Goal: Information Seeking & Learning: Learn about a topic

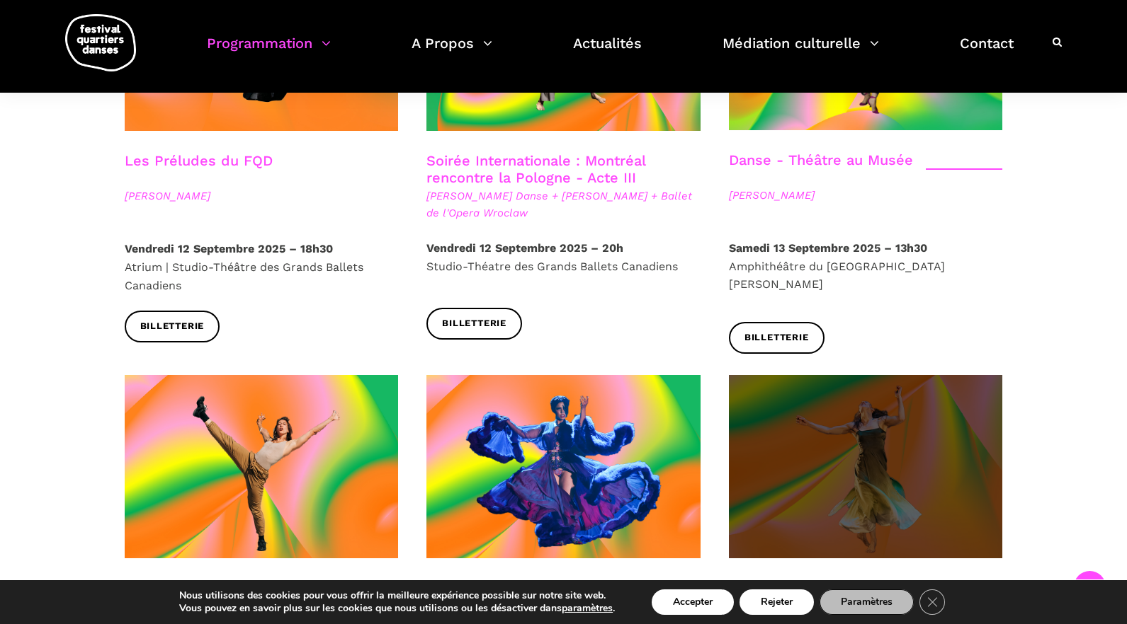
scroll to position [1770, 0]
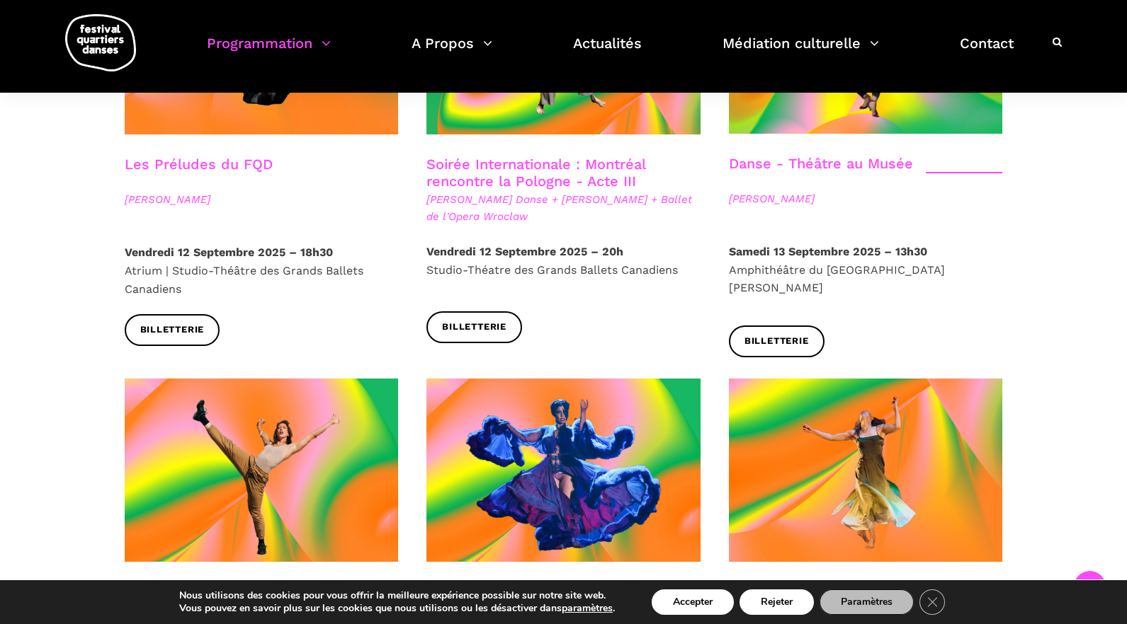
click at [811, 583] on div "FQD mini" at bounding box center [866, 600] width 274 height 35
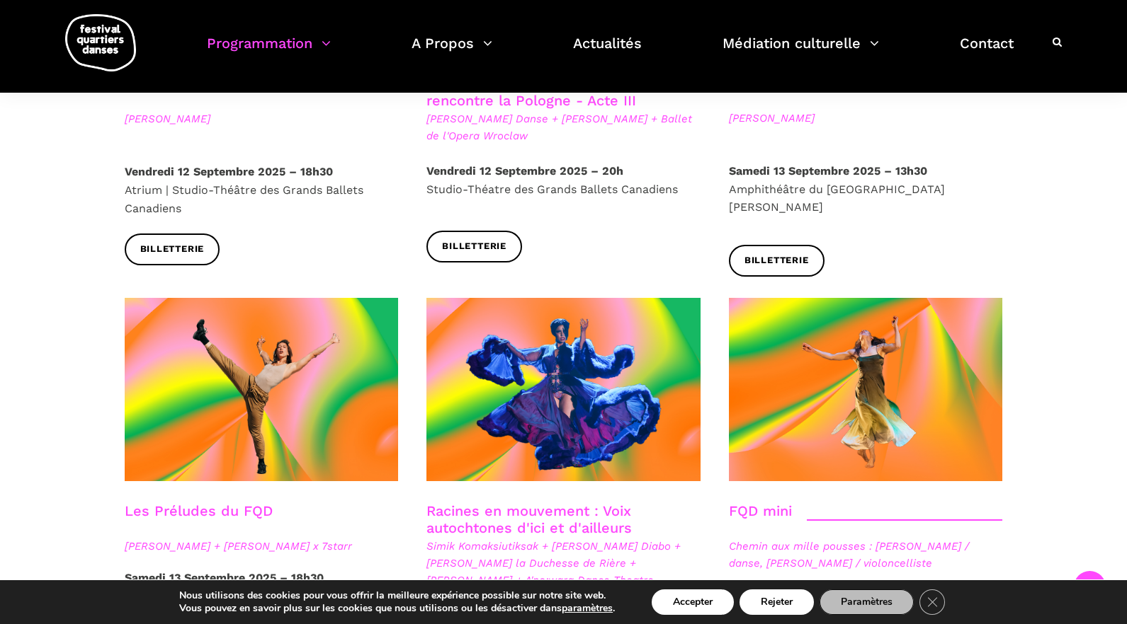
scroll to position [1912, 0]
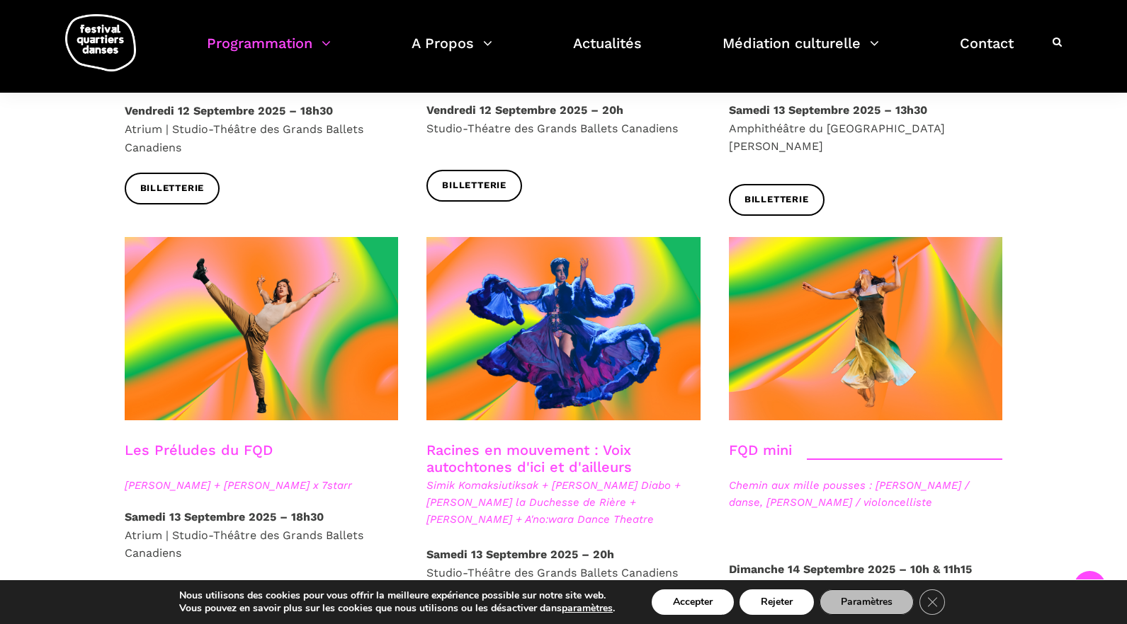
click at [750, 477] on span "Chemin aux mille pousses : Alexandra Caron / danse, Emmanuelle Lizère / violonc…" at bounding box center [866, 494] width 274 height 34
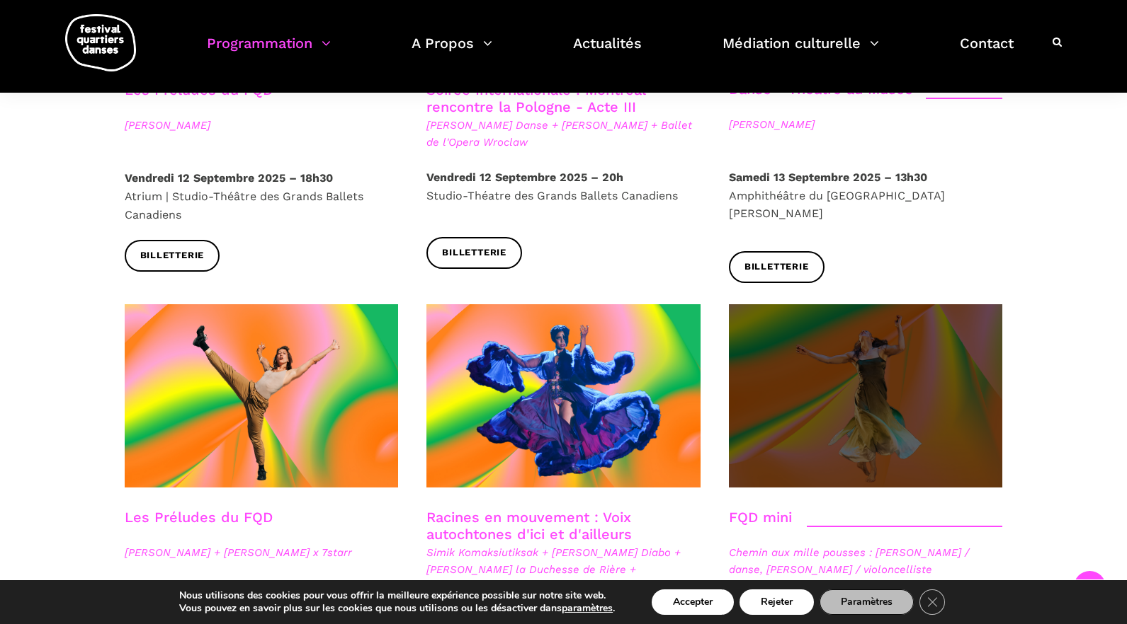
scroll to position [1841, 0]
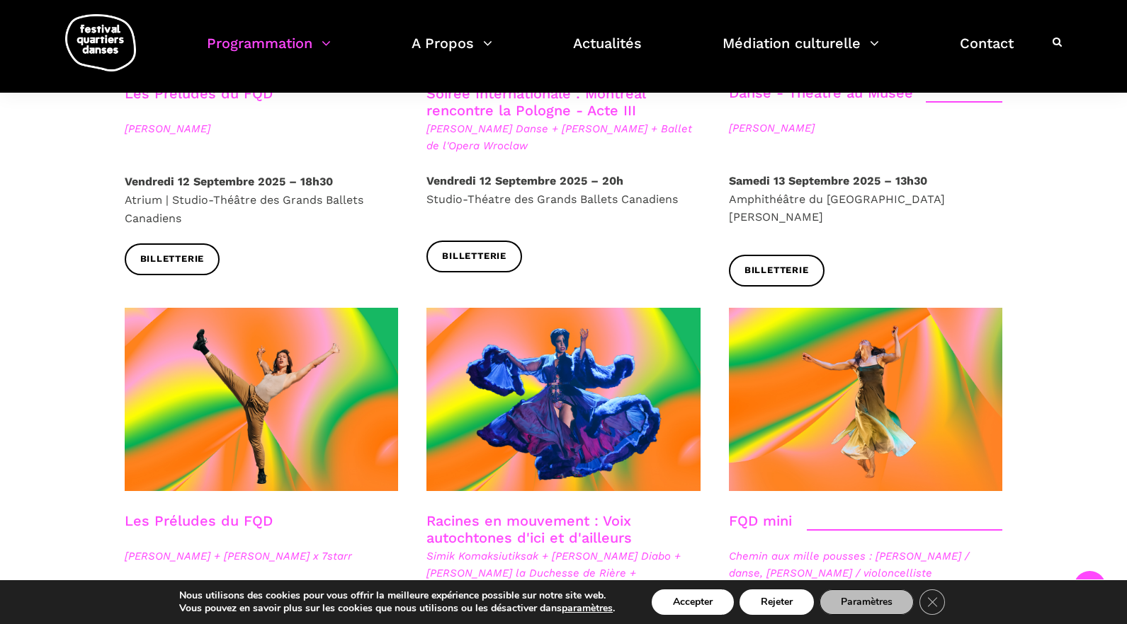
click at [770, 436] on div at bounding box center [865, 410] width 302 height 205
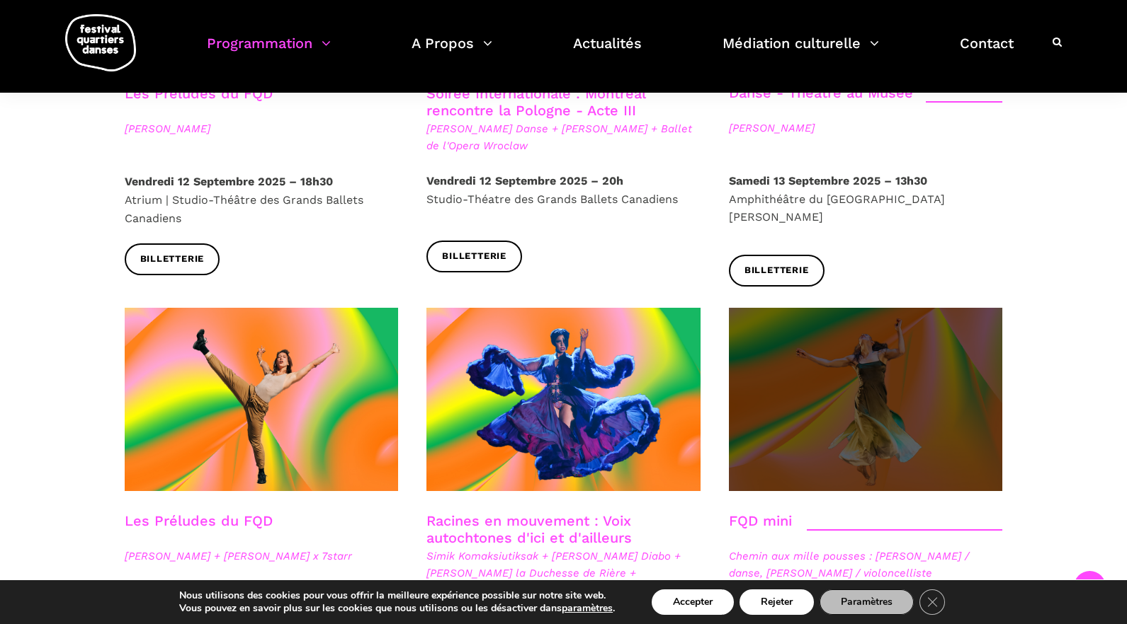
click at [787, 397] on span at bounding box center [866, 399] width 274 height 183
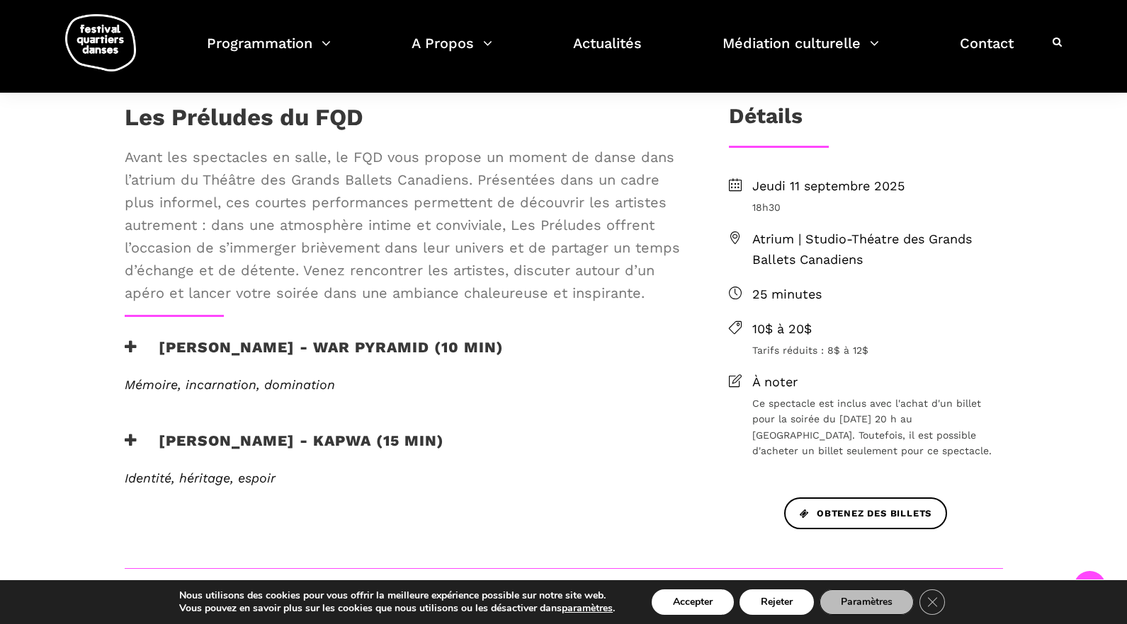
scroll to position [425, 0]
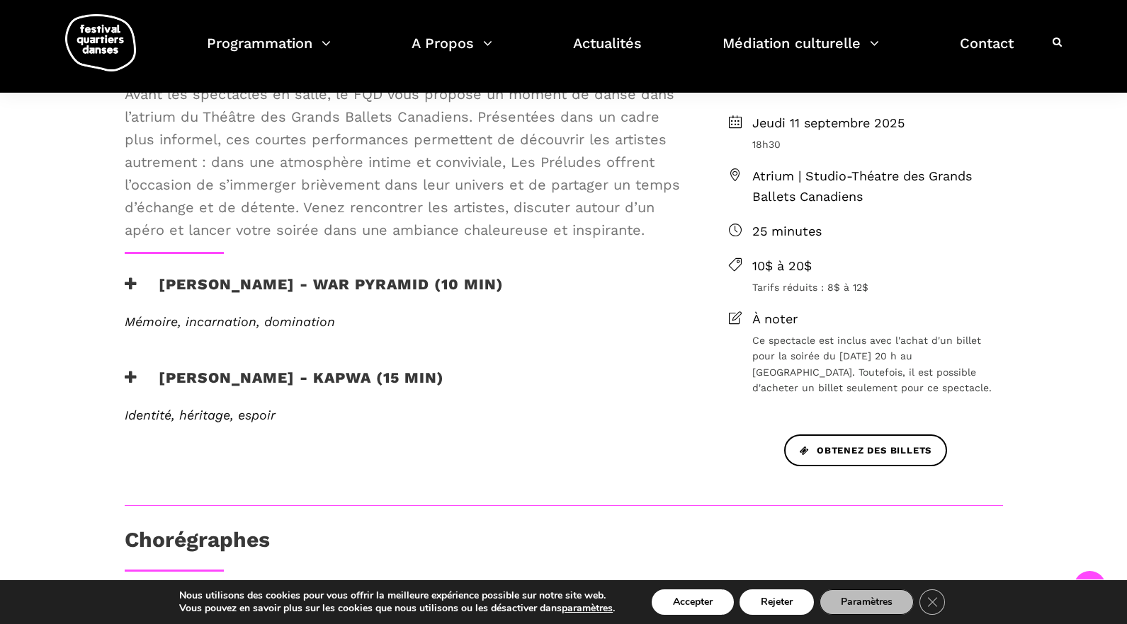
click at [136, 281] on h3 "[PERSON_NAME] - War Pyramid (10 min)" at bounding box center [314, 292] width 379 height 35
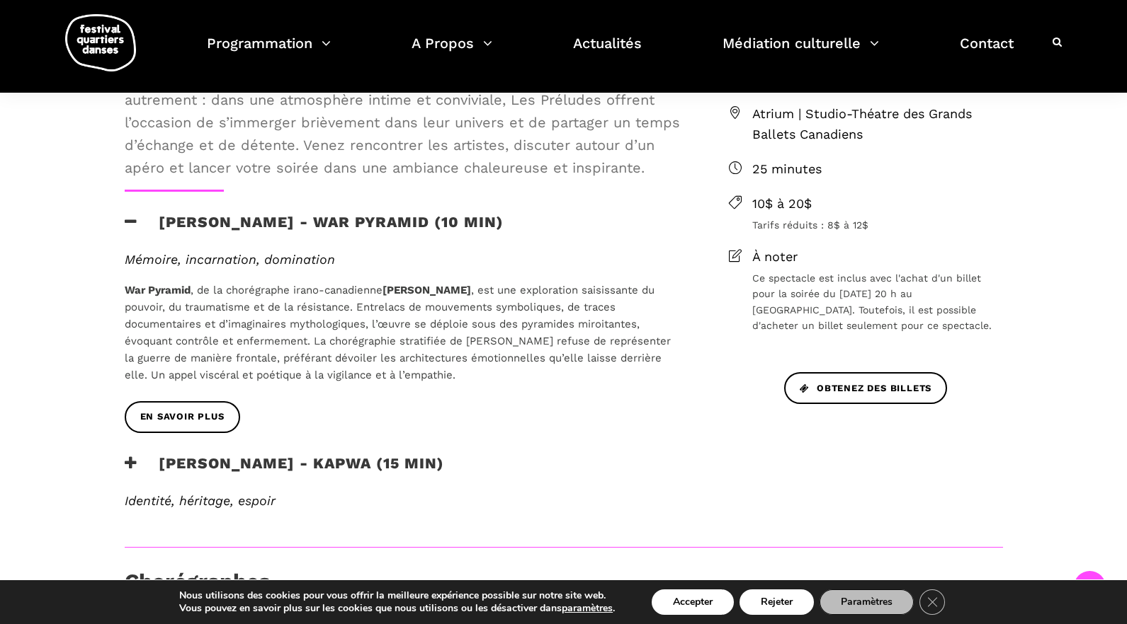
scroll to position [496, 0]
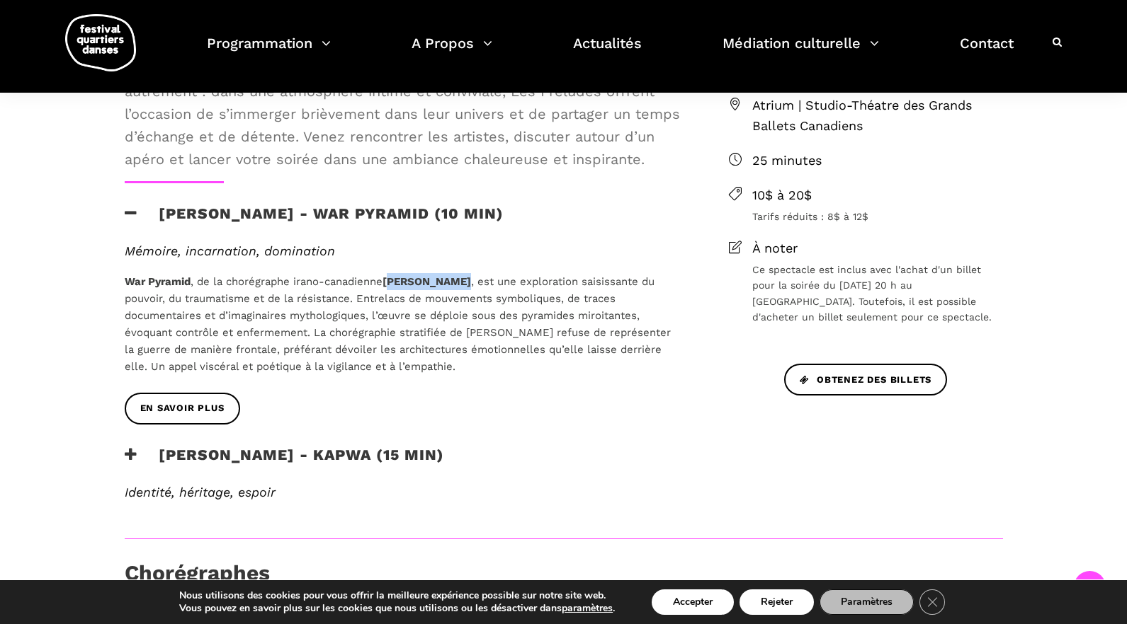
drag, startPoint x: 394, startPoint y: 278, endPoint x: 464, endPoint y: 280, distance: 70.1
click at [464, 280] on strong "[PERSON_NAME]" at bounding box center [426, 281] width 89 height 13
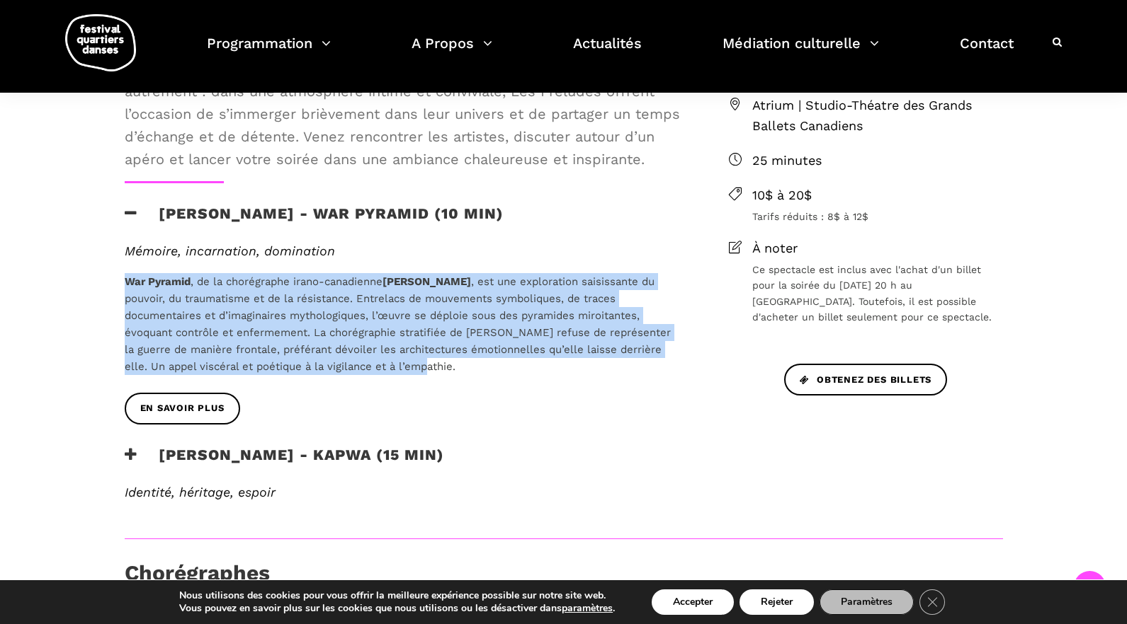
drag, startPoint x: 418, startPoint y: 367, endPoint x: 119, endPoint y: 280, distance: 311.2
click at [119, 280] on div "Mémoire, incarnation, domination War Pyramid , de la chorégraphe [DEMOGRAPHIC_D…" at bounding box center [403, 318] width 586 height 149
copy p "War Pyramid , de la chorégraphe [DEMOGRAPHIC_DATA] [PERSON_NAME] , est une expl…"
click at [421, 280] on strong "[PERSON_NAME]" at bounding box center [426, 281] width 89 height 13
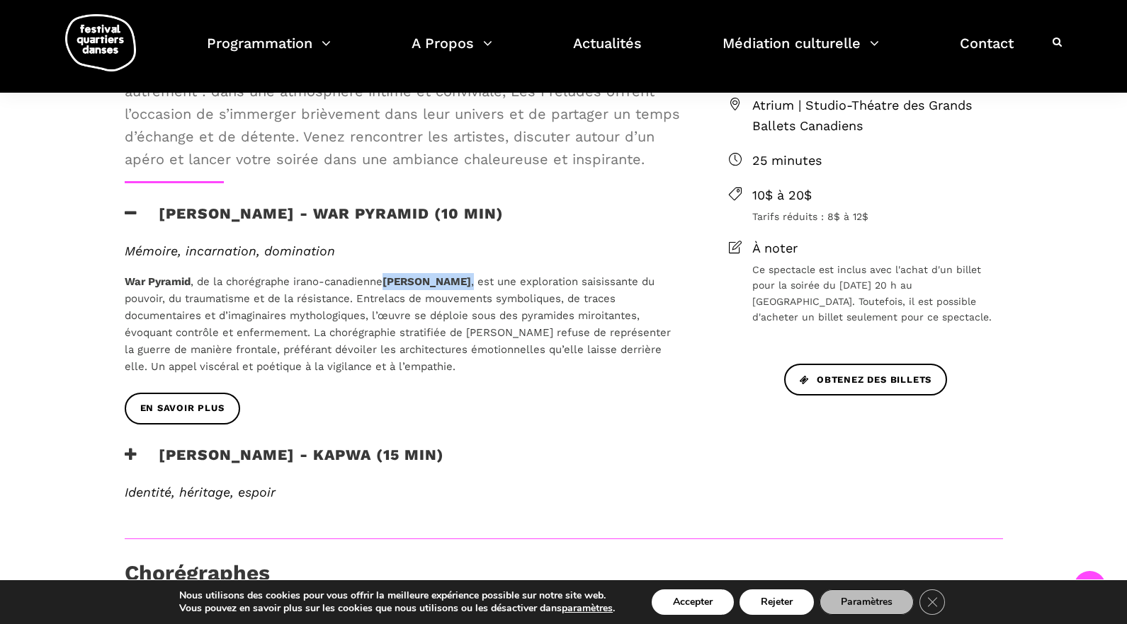
drag, startPoint x: 389, startPoint y: 282, endPoint x: 467, endPoint y: 283, distance: 78.6
click at [467, 283] on p "War Pyramid , de la chorégraphe [DEMOGRAPHIC_DATA] [PERSON_NAME] , est une expl…" at bounding box center [404, 324] width 558 height 102
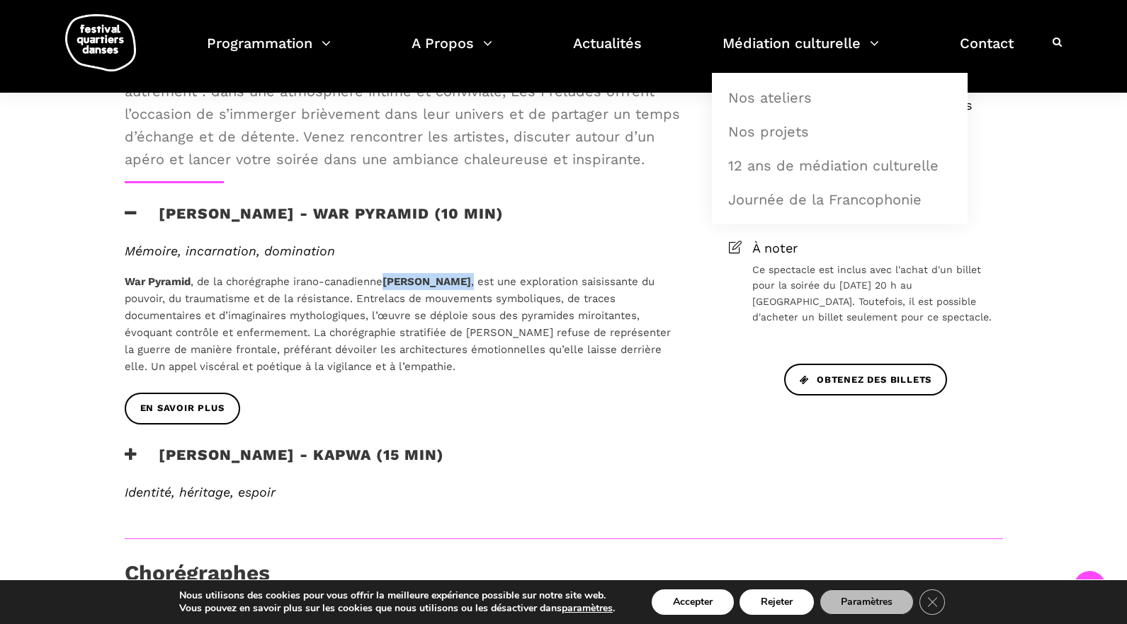
copy p "[PERSON_NAME] ,"
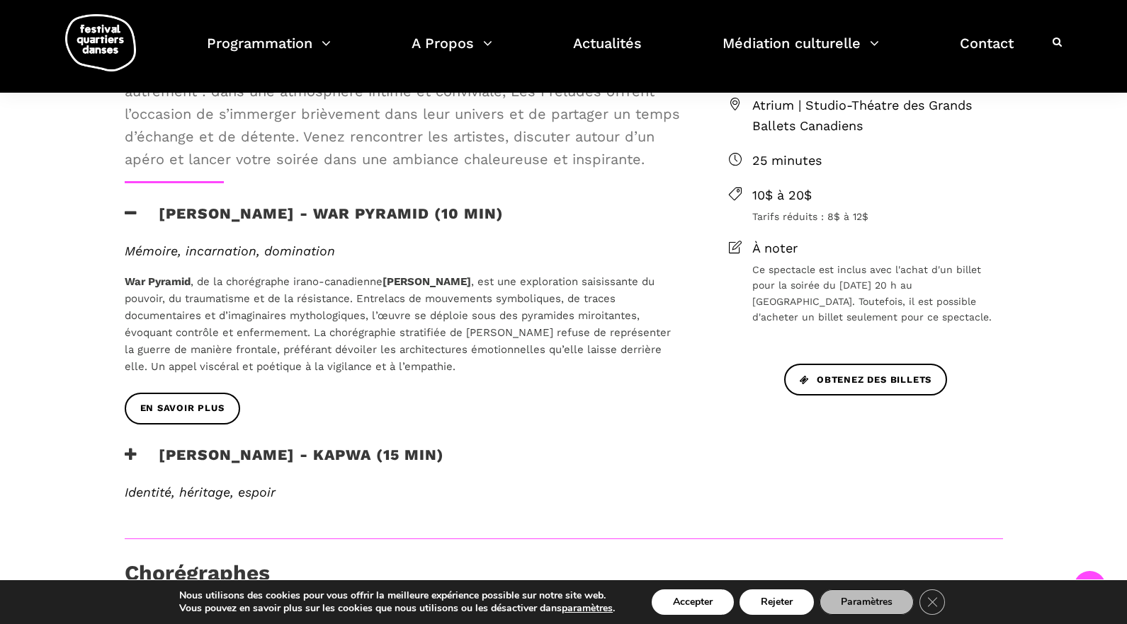
click at [131, 457] on icon at bounding box center [131, 454] width 13 height 15
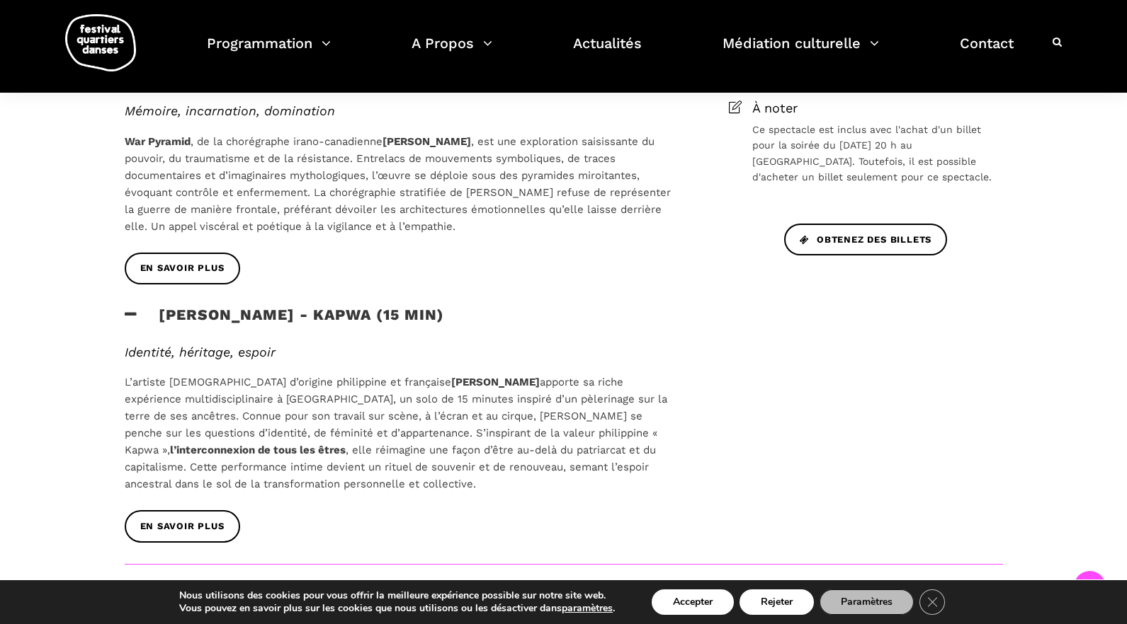
scroll to position [637, 0]
drag, startPoint x: 401, startPoint y: 382, endPoint x: 479, endPoint y: 384, distance: 78.6
click at [479, 384] on strong "Janelle Hacault" at bounding box center [495, 381] width 89 height 13
copy strong "Janelle Hacault"
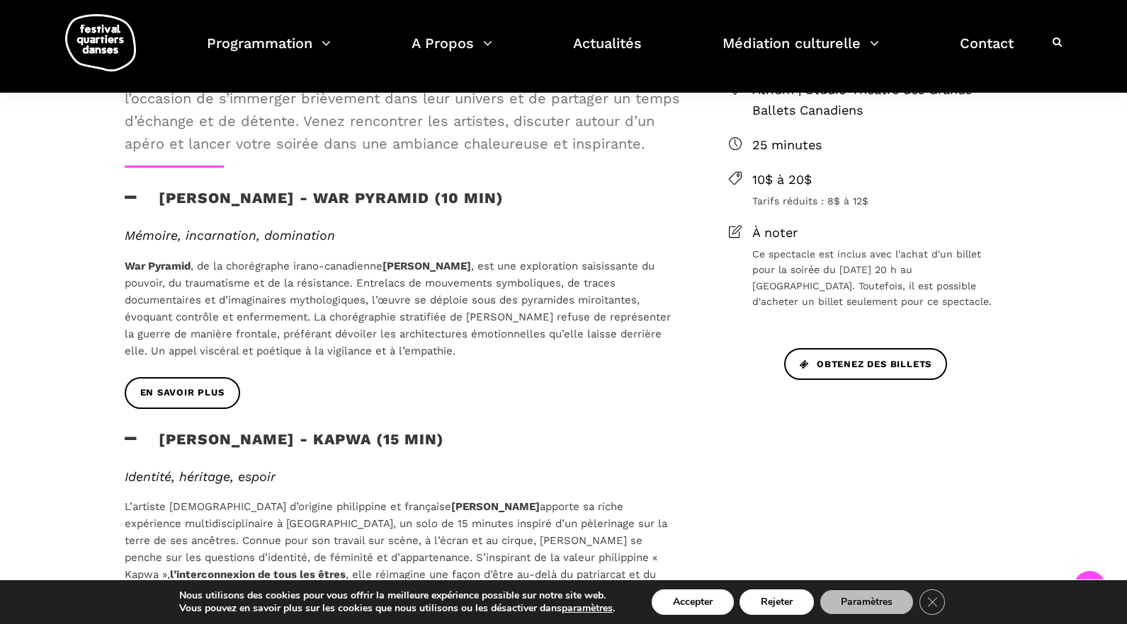
scroll to position [566, 0]
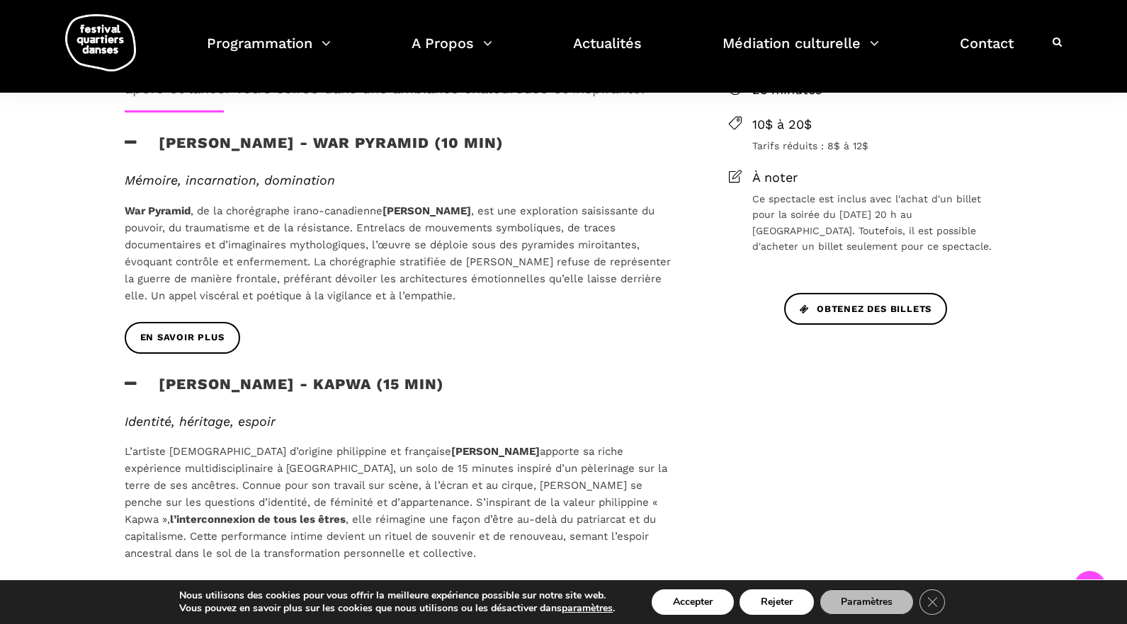
copy strong "Janelle Hacault"
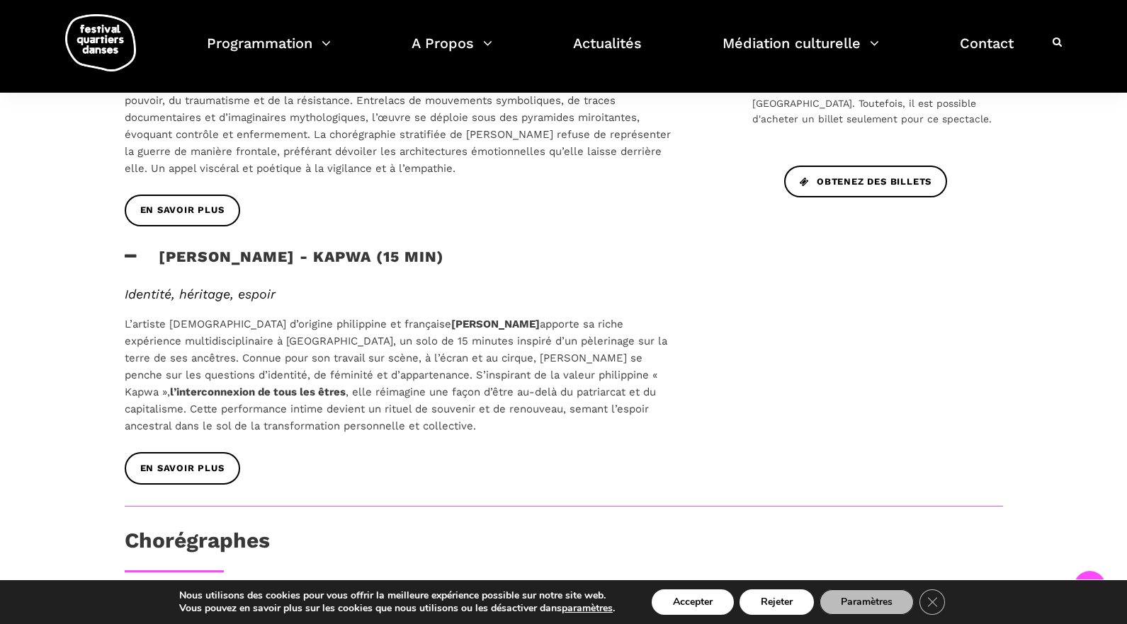
scroll to position [708, 0]
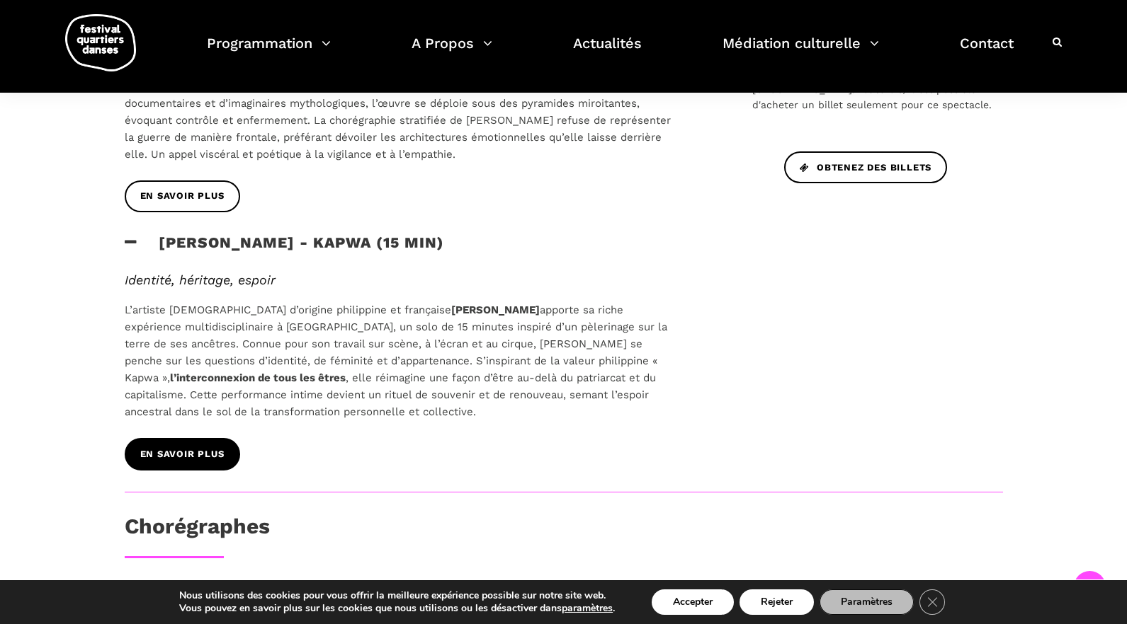
click at [221, 465] on link "En savoir plus" at bounding box center [182, 454] width 115 height 32
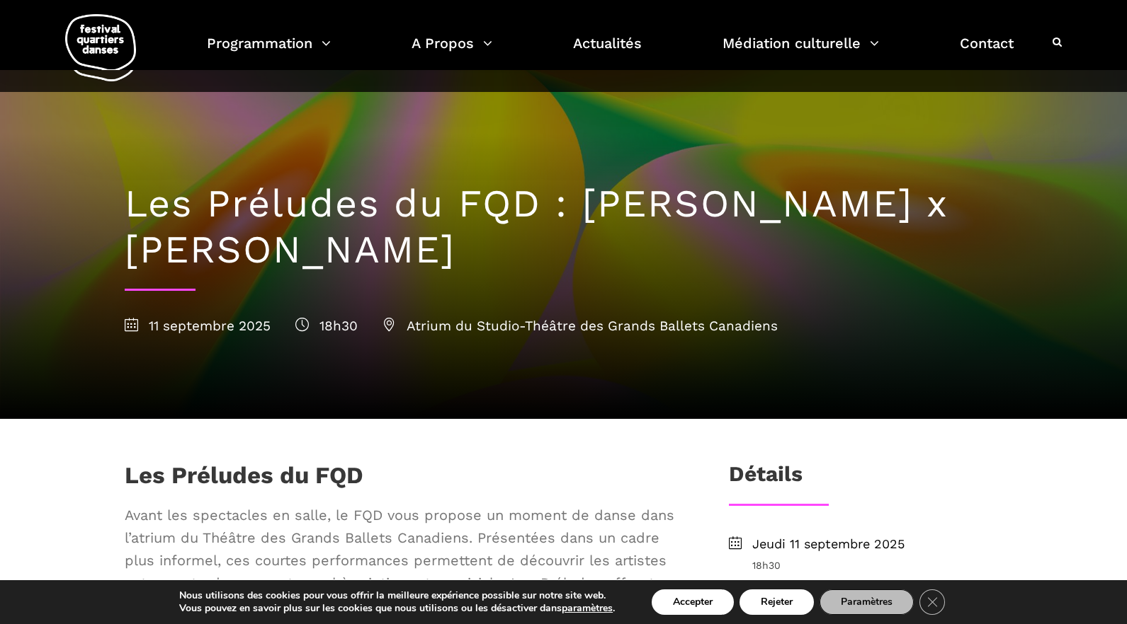
scroll to position [0, 0]
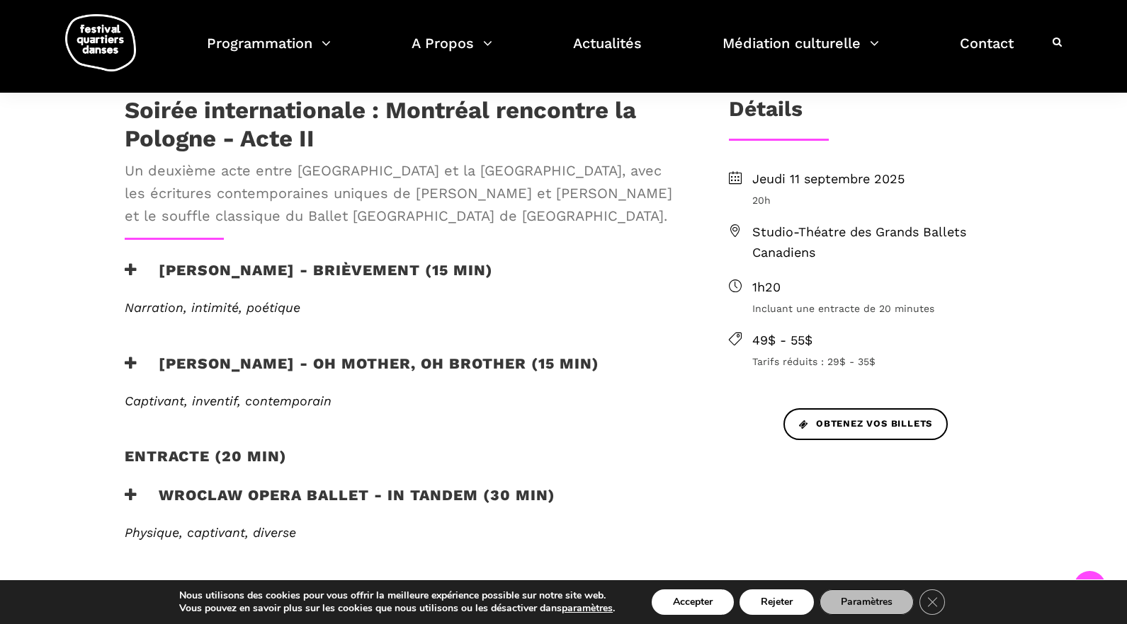
scroll to position [425, 0]
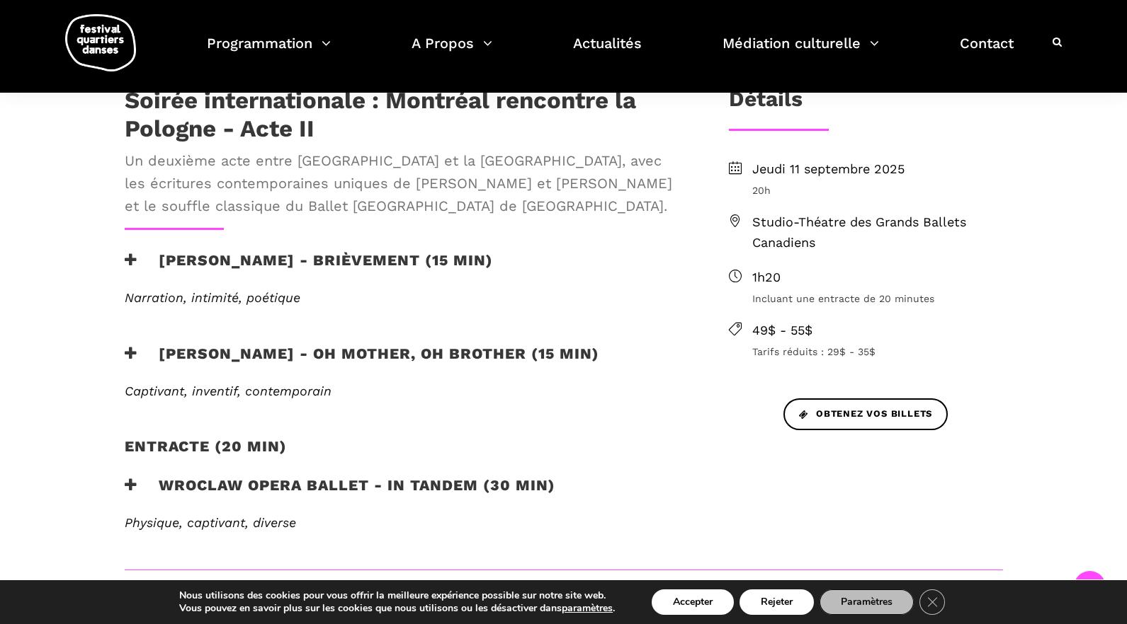
click at [130, 261] on icon at bounding box center [131, 260] width 13 height 15
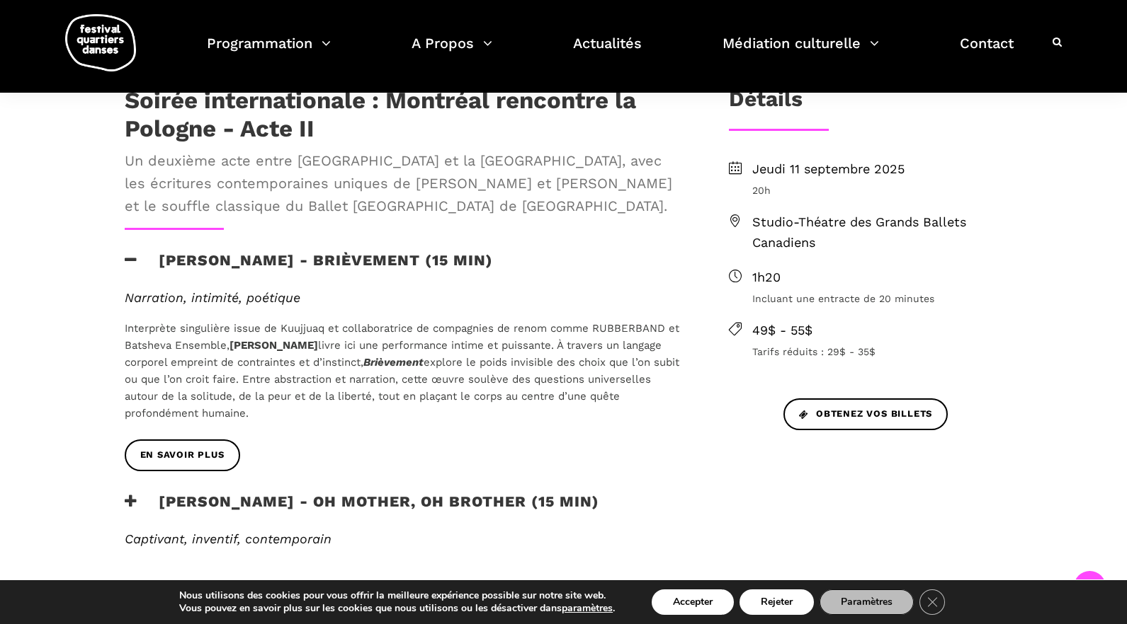
click at [130, 261] on icon at bounding box center [131, 260] width 13 height 15
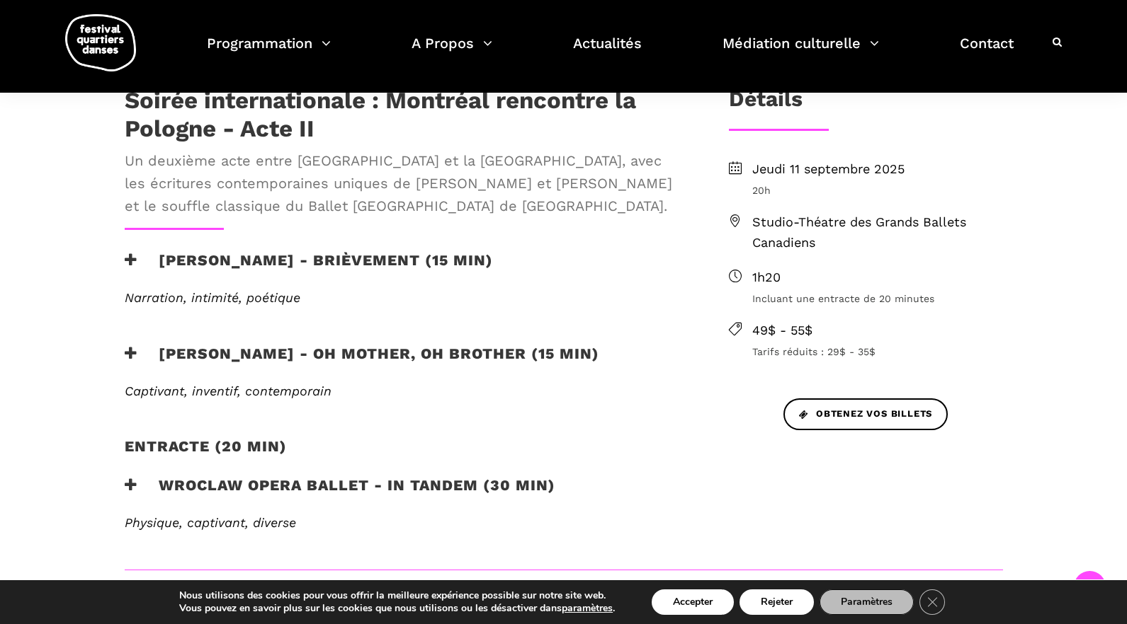
click at [130, 261] on icon at bounding box center [131, 260] width 13 height 15
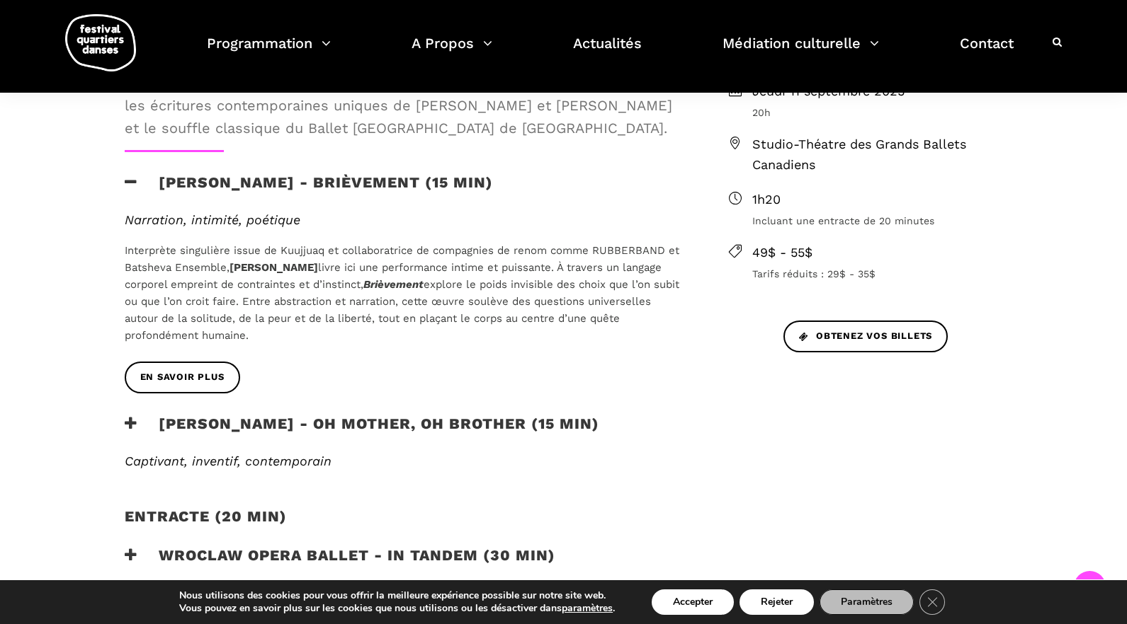
scroll to position [566, 0]
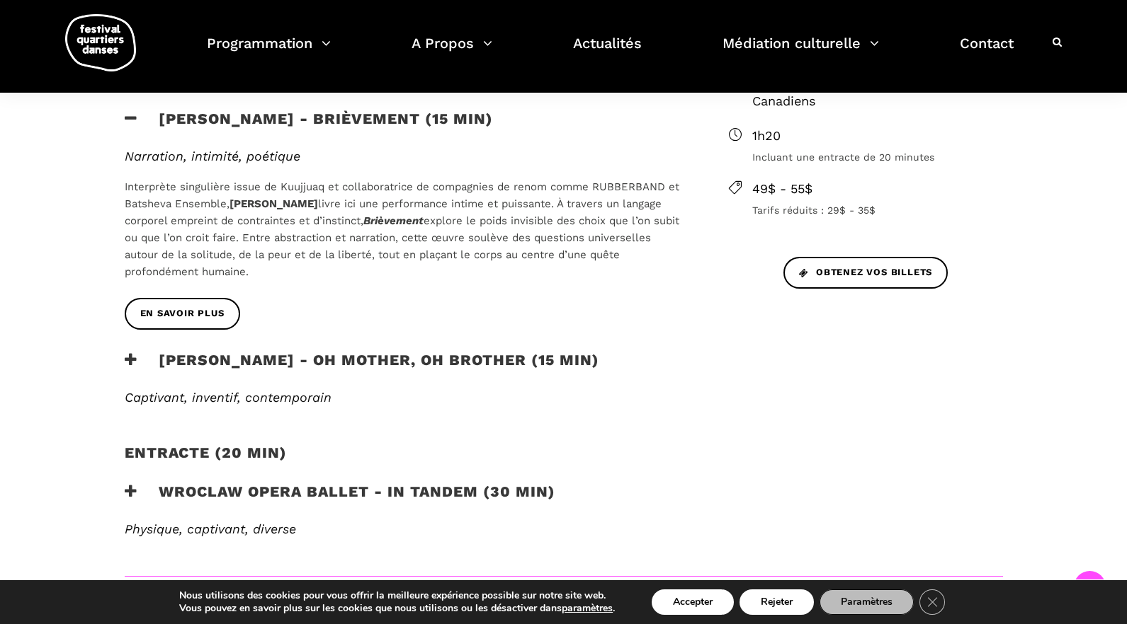
click at [130, 355] on icon at bounding box center [131, 360] width 13 height 15
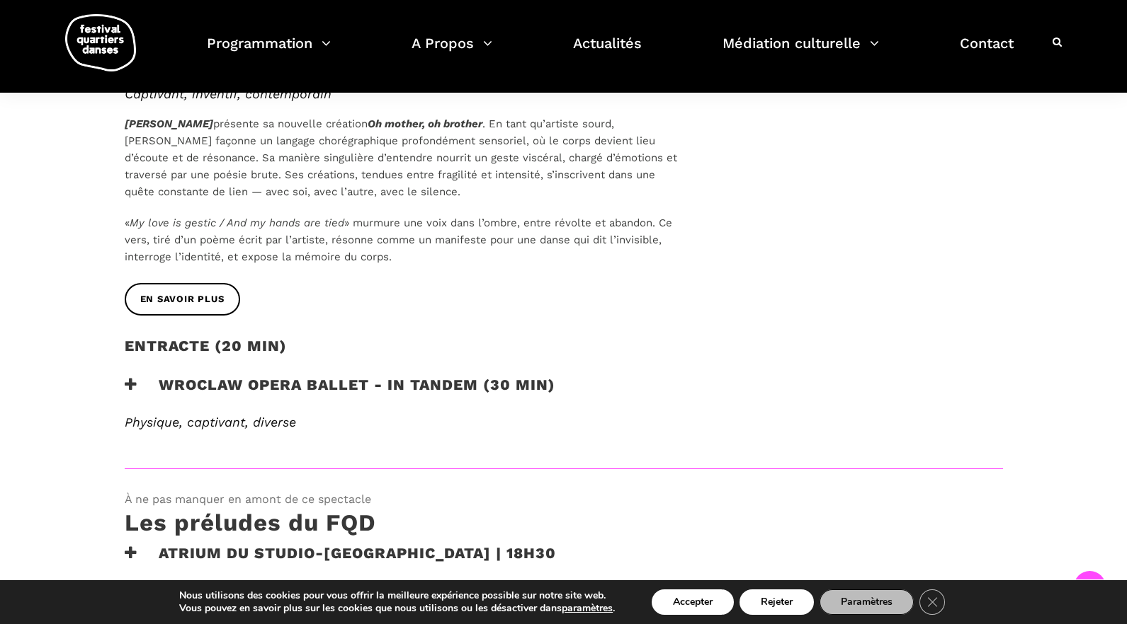
scroll to position [920, 0]
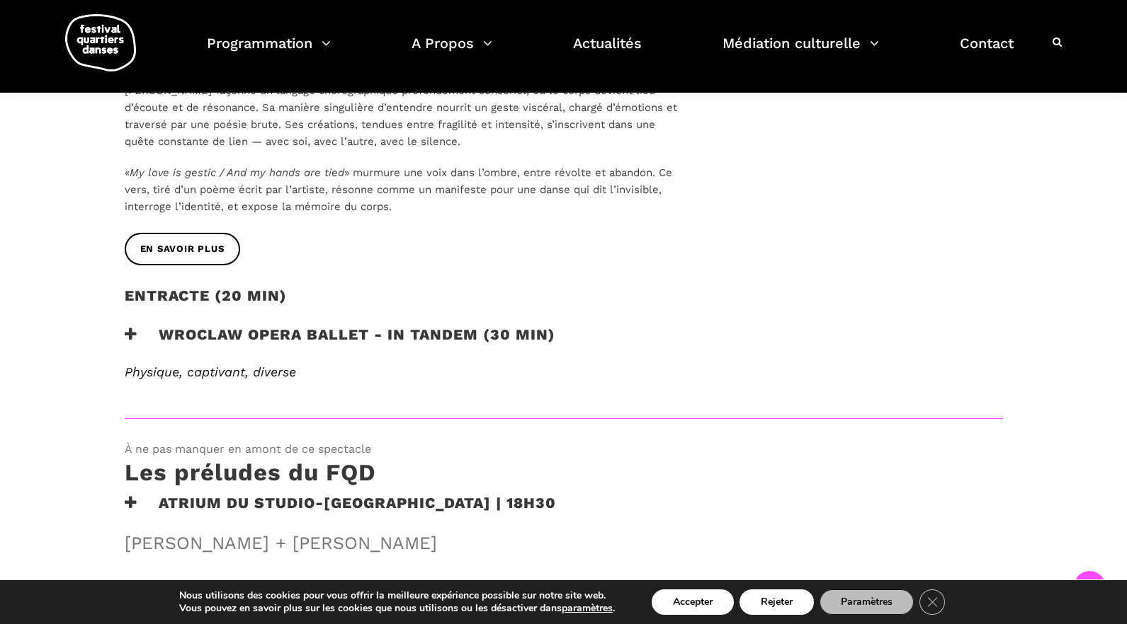
click at [130, 330] on icon at bounding box center [131, 334] width 13 height 15
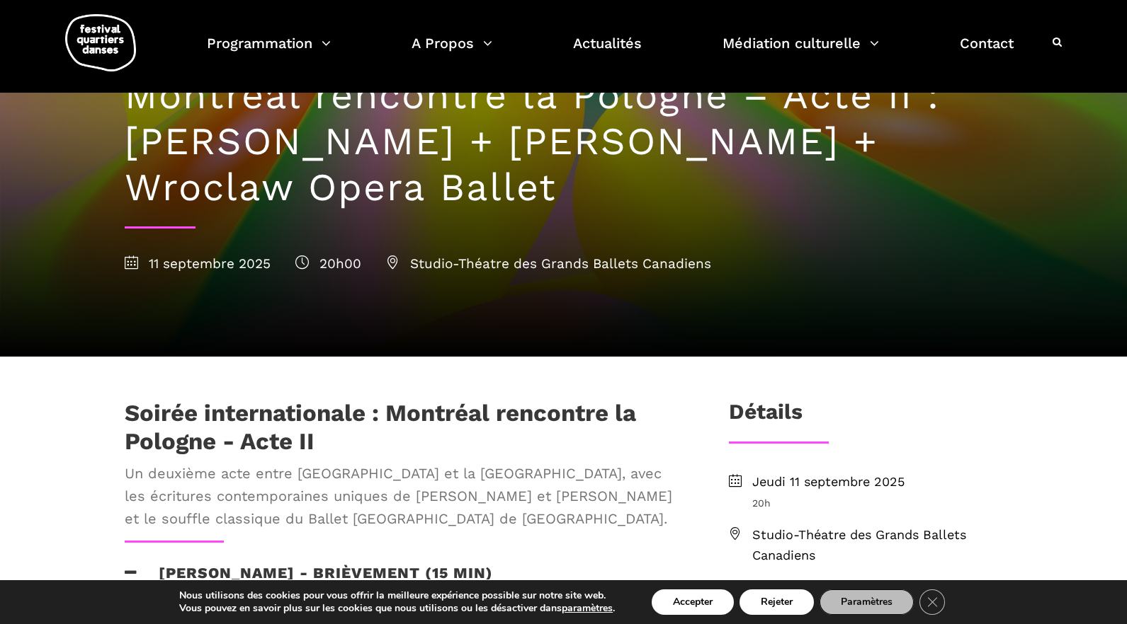
scroll to position [0, 0]
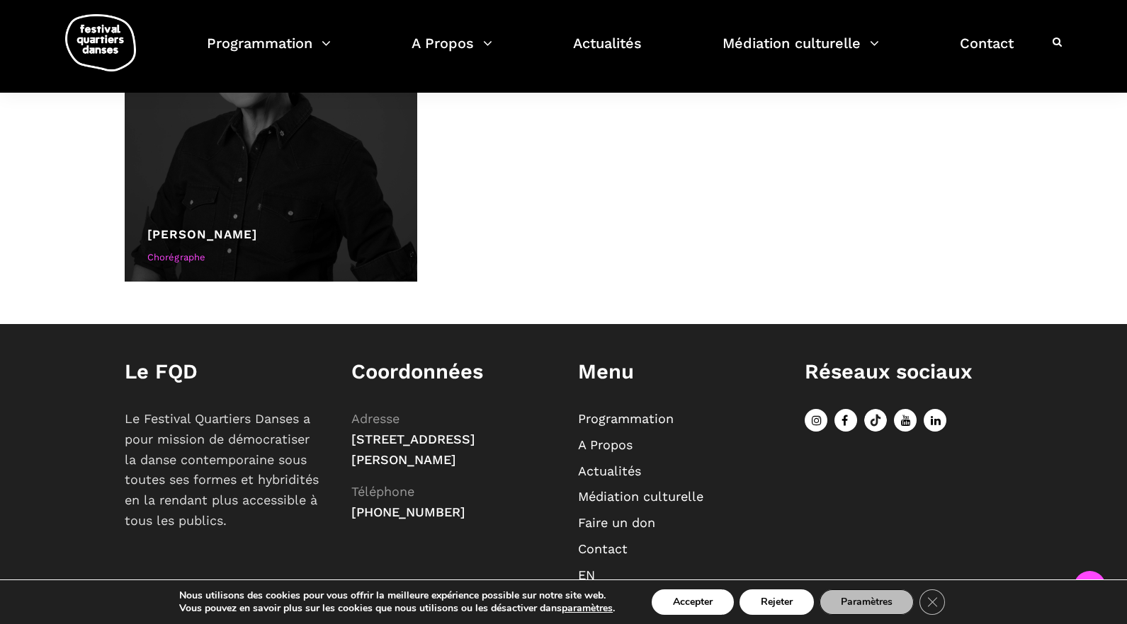
scroll to position [1061, 0]
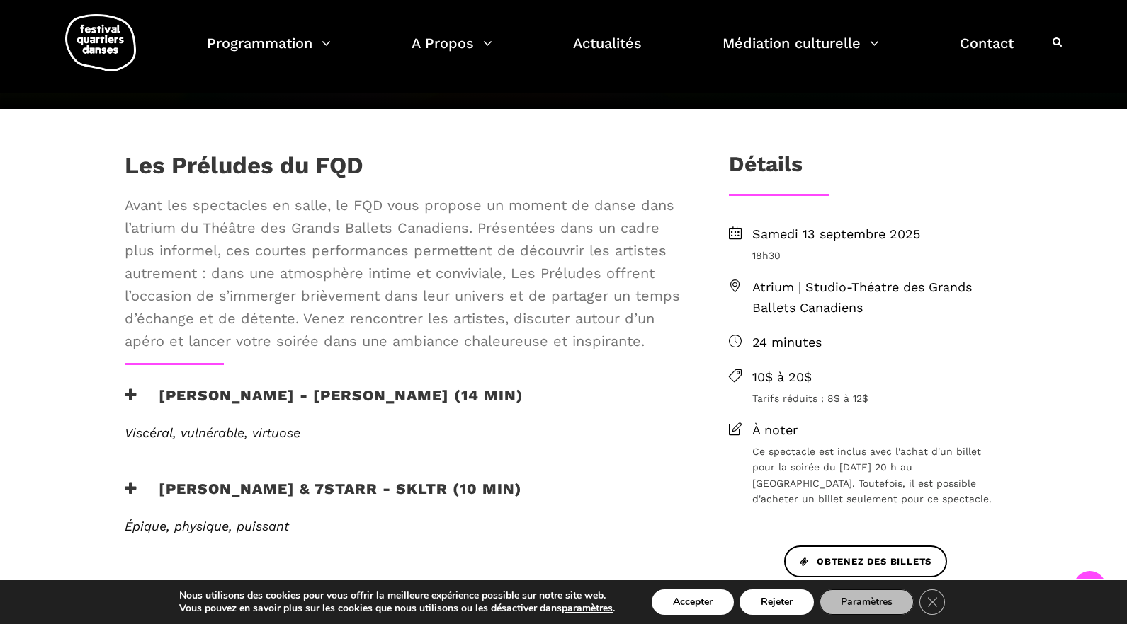
scroll to position [354, 0]
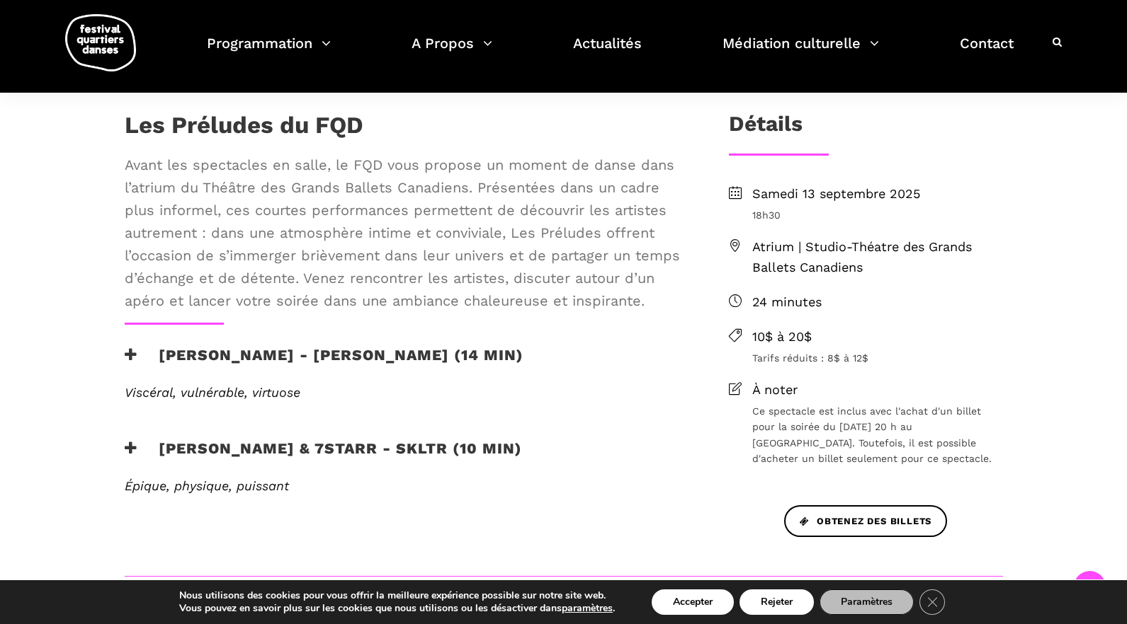
click at [131, 352] on icon at bounding box center [131, 355] width 13 height 15
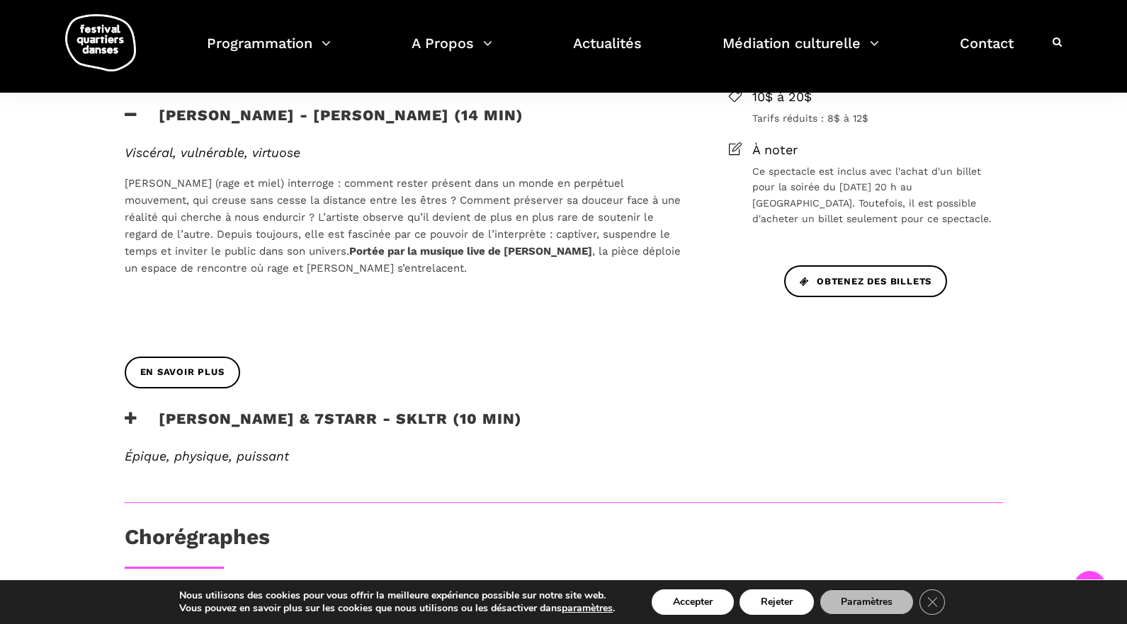
scroll to position [637, 0]
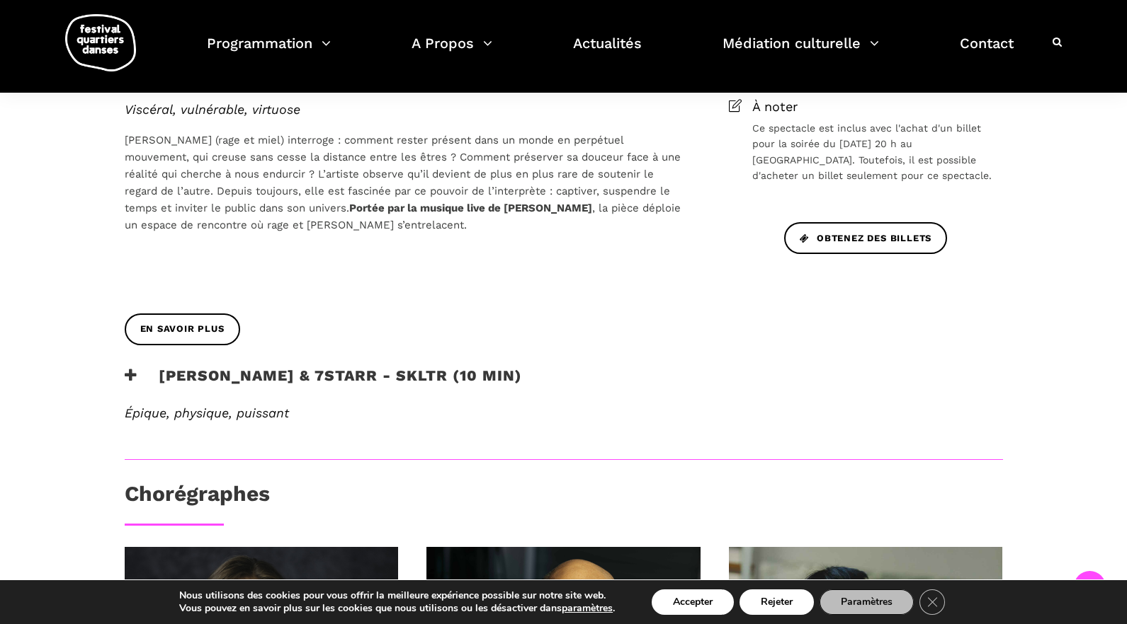
click at [125, 369] on icon at bounding box center [131, 375] width 13 height 15
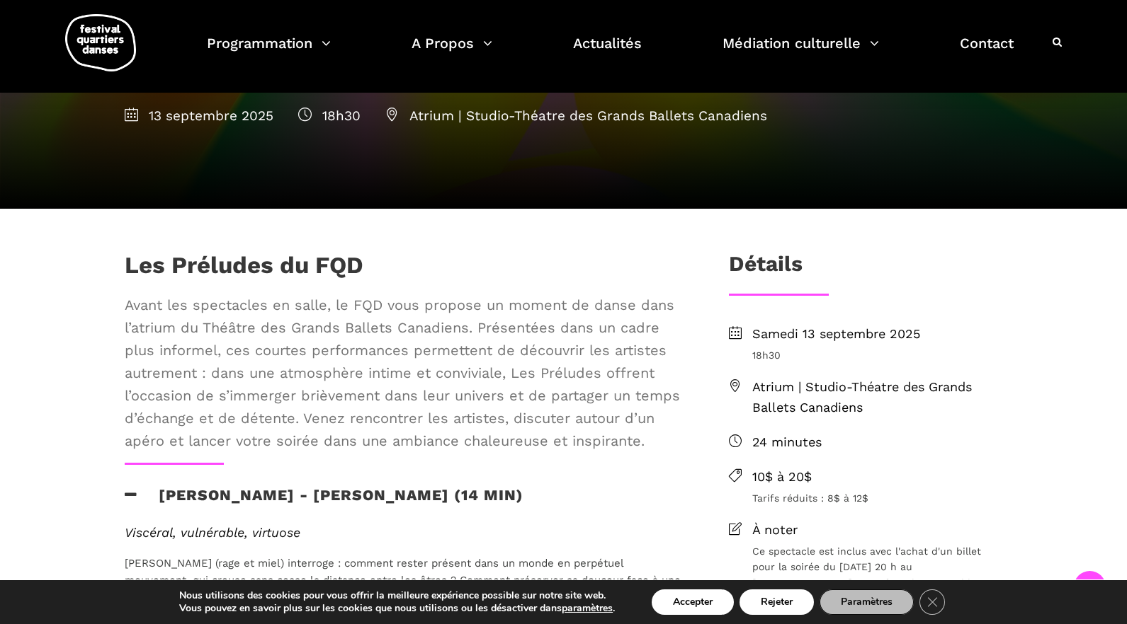
scroll to position [212, 0]
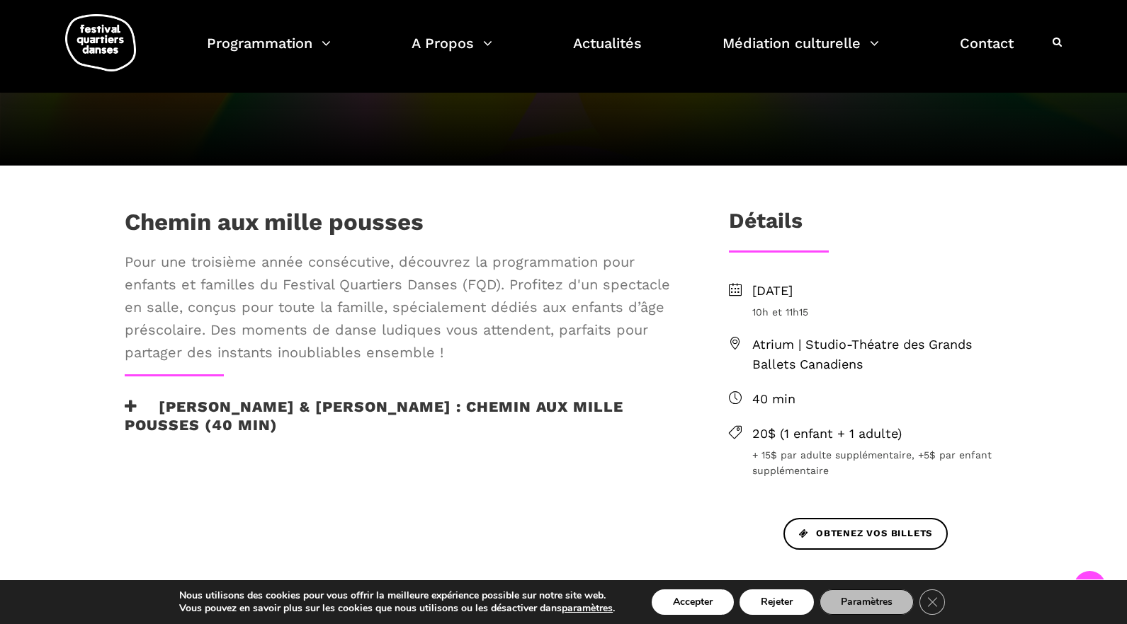
scroll to position [210, 0]
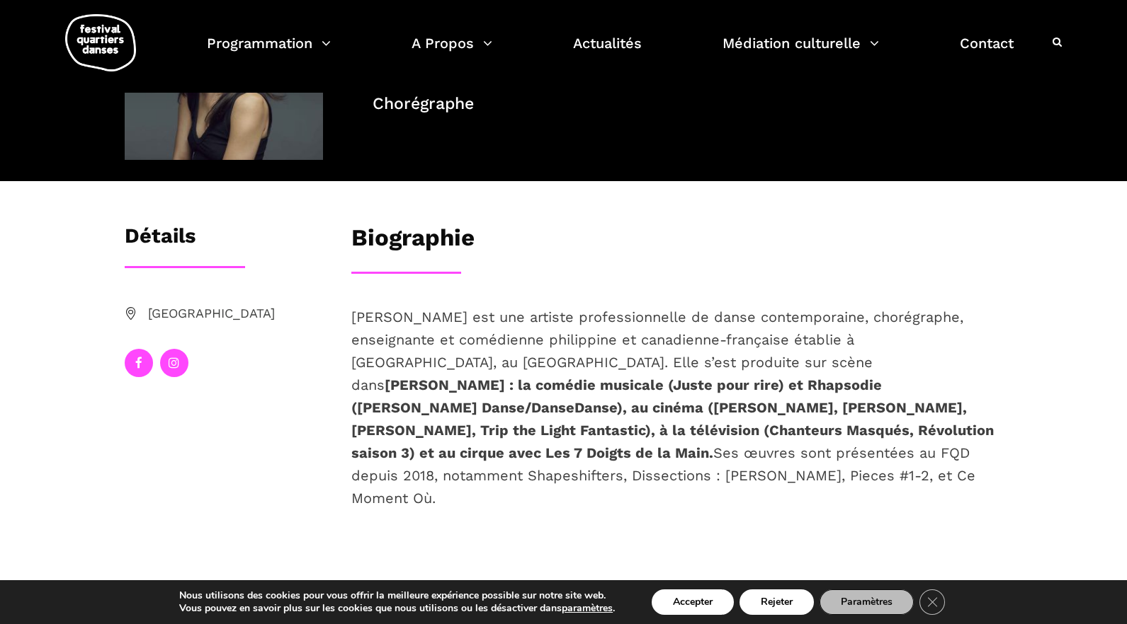
scroll to position [71, 0]
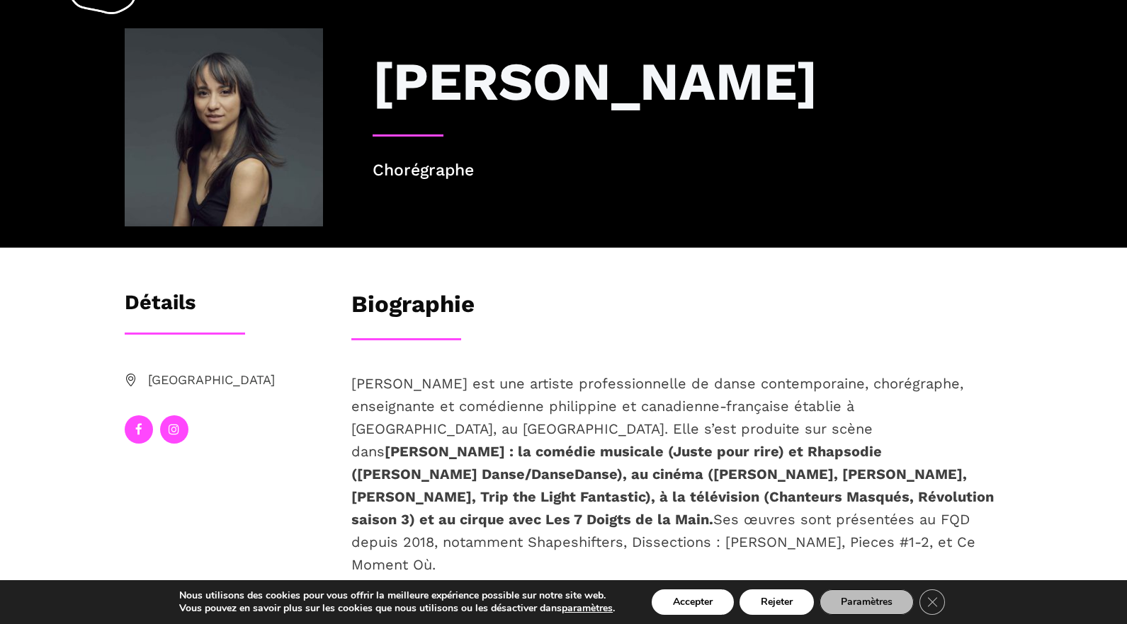
drag, startPoint x: 484, startPoint y: 301, endPoint x: 420, endPoint y: 302, distance: 64.4
click at [420, 302] on h3 "Biographie" at bounding box center [412, 307] width 123 height 35
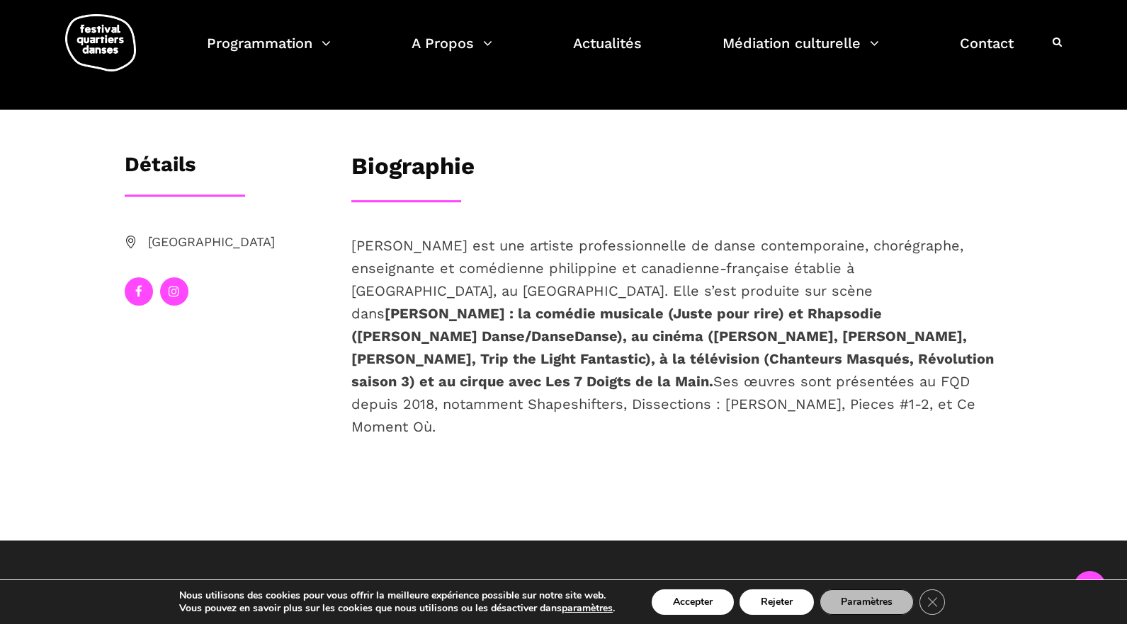
scroll to position [0, 0]
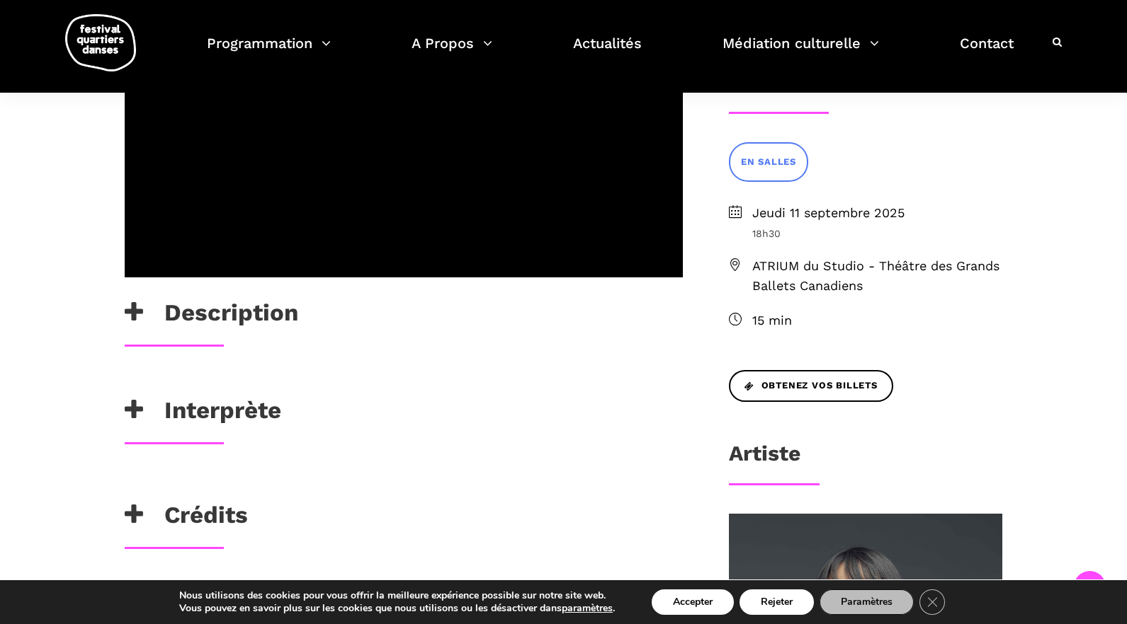
scroll to position [354, 0]
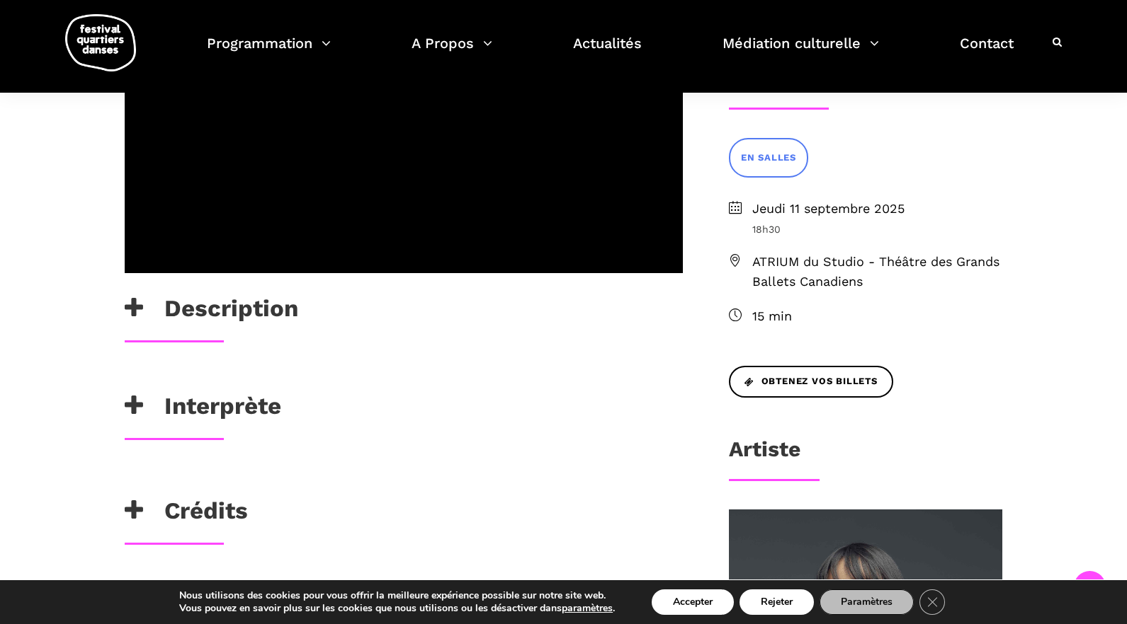
click at [164, 415] on h3 "Interprète" at bounding box center [203, 409] width 156 height 35
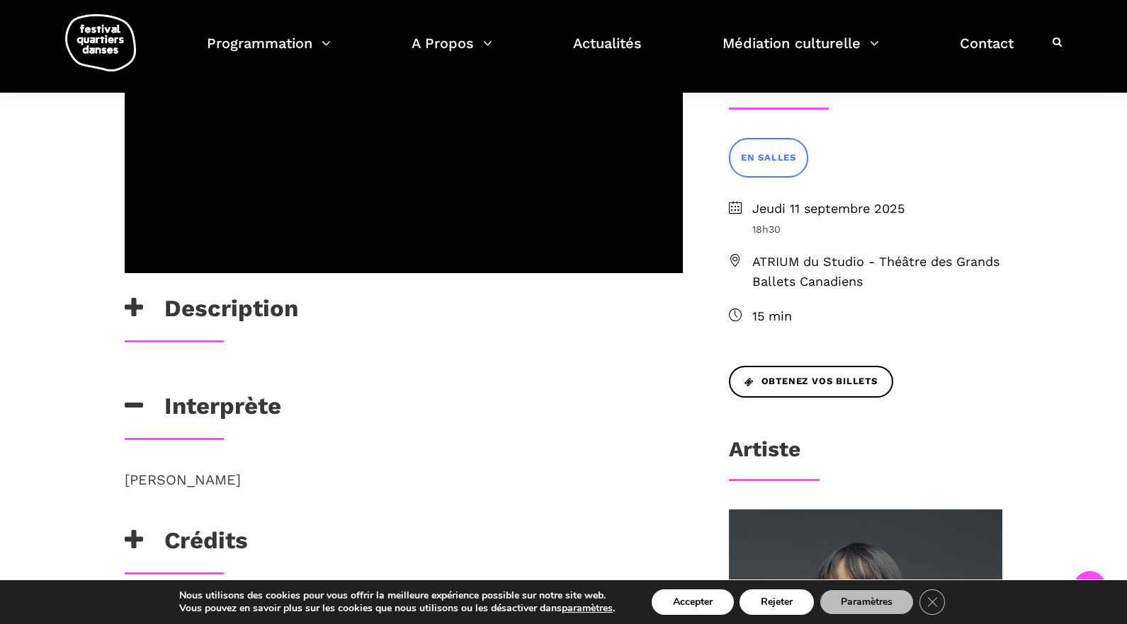
click at [152, 321] on h3 "Description" at bounding box center [211, 312] width 173 height 35
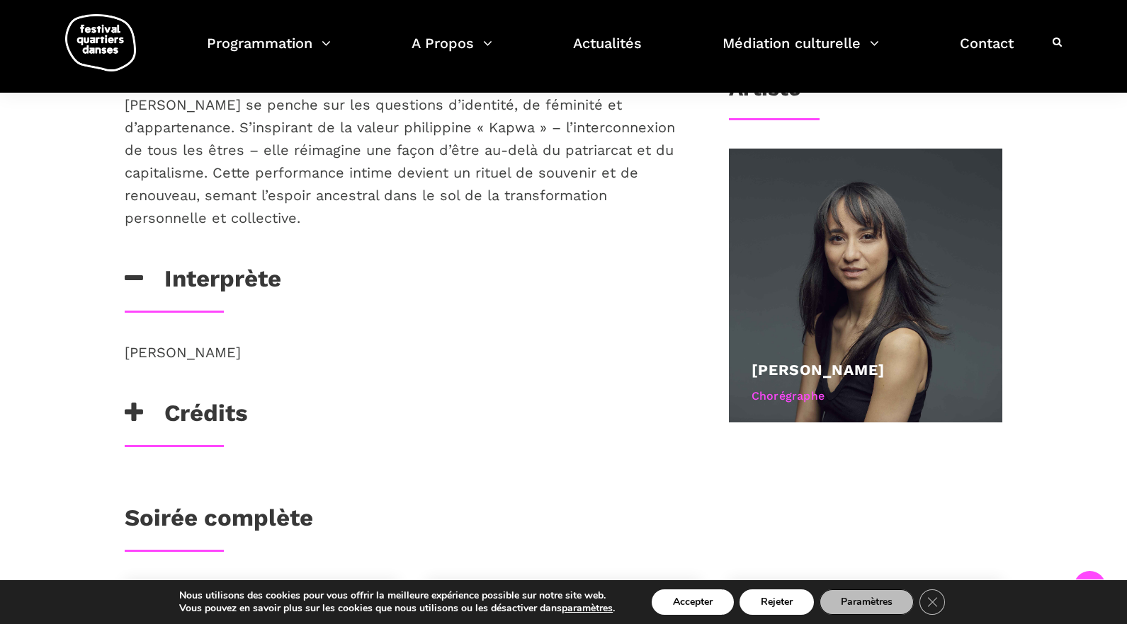
scroll to position [779, 0]
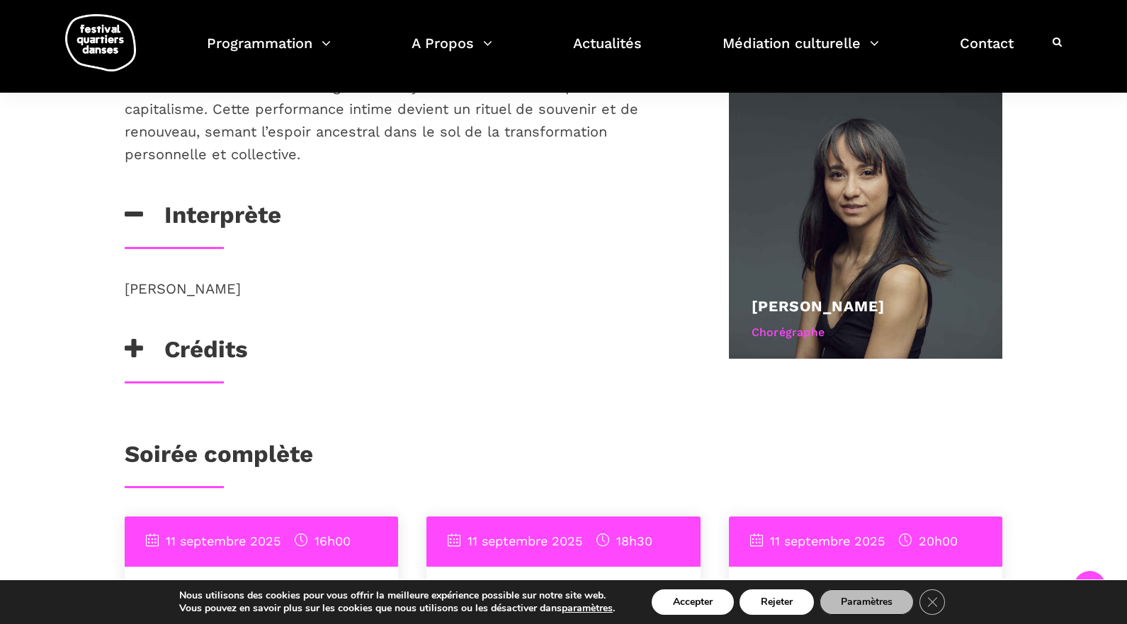
click at [154, 336] on h3 "Crédits" at bounding box center [186, 353] width 123 height 35
